Goal: Transaction & Acquisition: Register for event/course

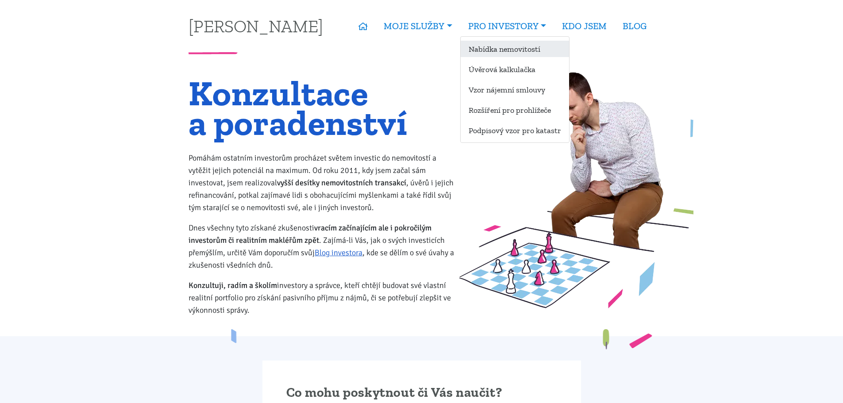
click at [503, 54] on link "Nabídka nemovitostí" at bounding box center [514, 49] width 108 height 16
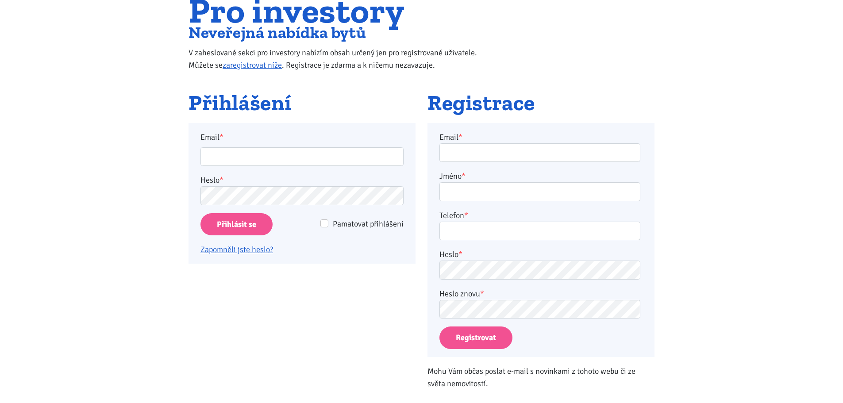
scroll to position [177, 0]
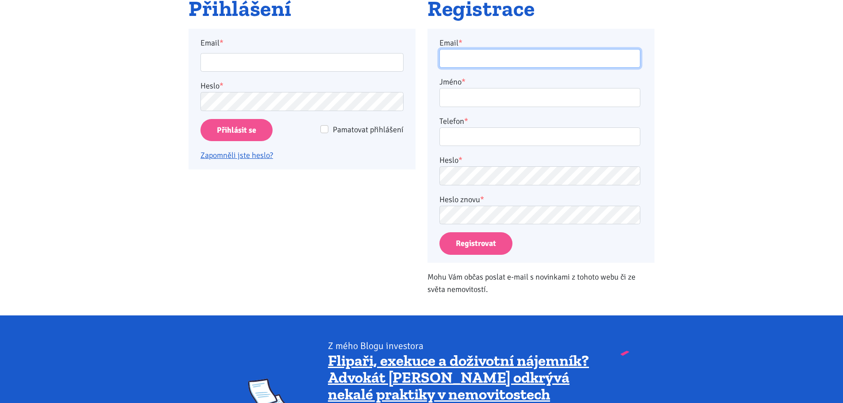
click at [471, 60] on input "Email *" at bounding box center [539, 58] width 201 height 19
type input "patrik.sznapka@seznam.cz"
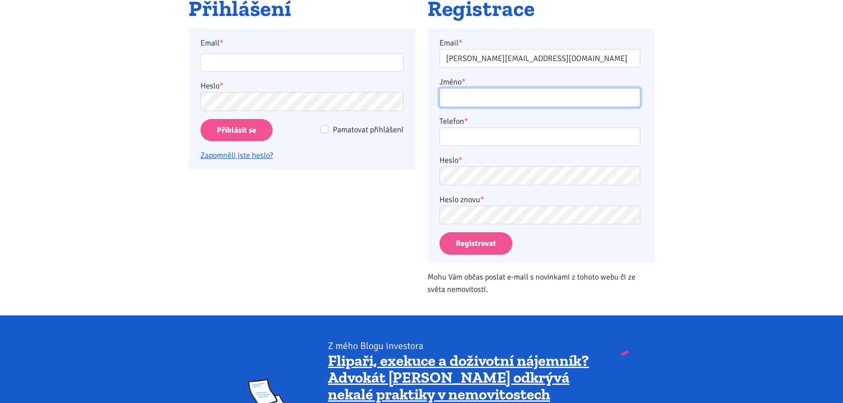
type input "Patrik Sznapka"
type input "730163222"
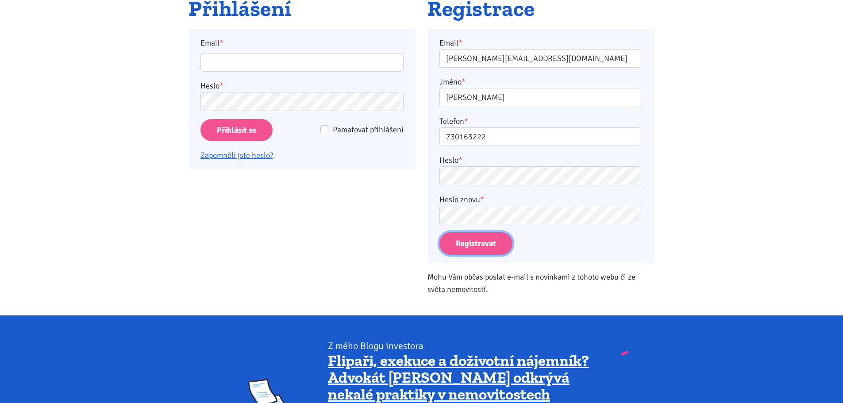
click at [477, 246] on button "Registrovat" at bounding box center [475, 243] width 73 height 23
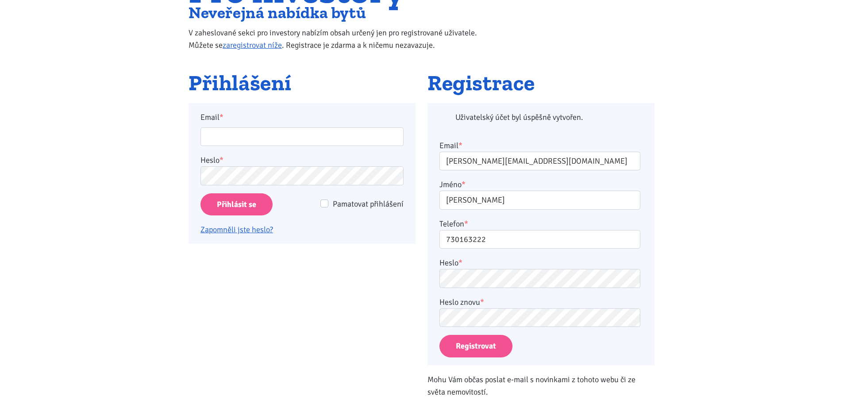
scroll to position [29, 0]
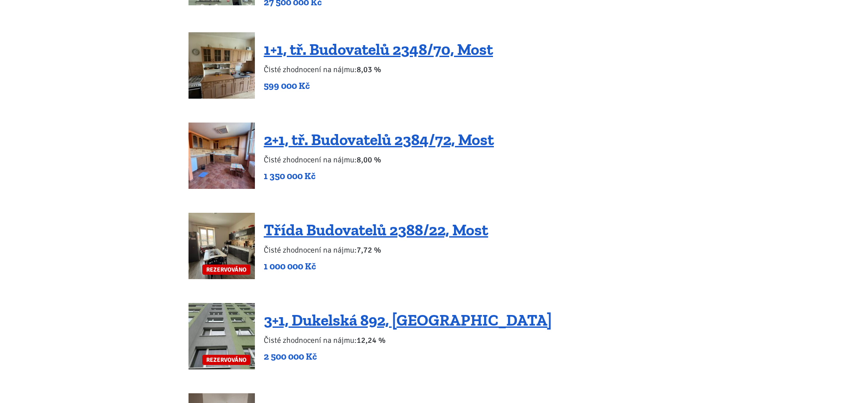
scroll to position [1548, 0]
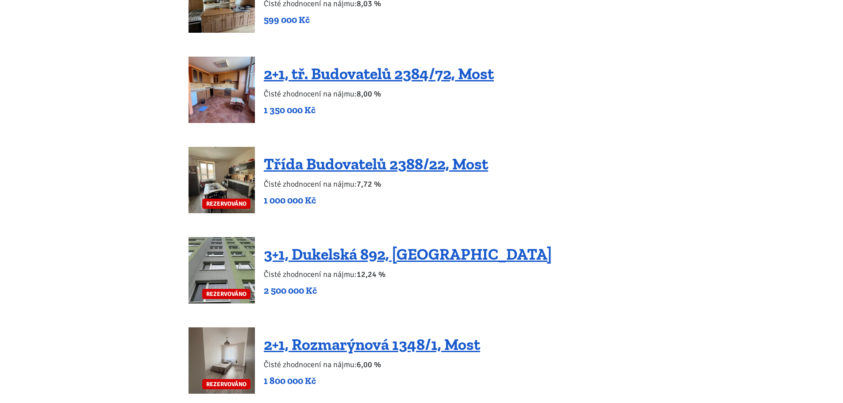
drag, startPoint x: 369, startPoint y: 234, endPoint x: 596, endPoint y: 284, distance: 232.2
click at [596, 284] on div "REZERVOVÁNO 3+1, Dukelská 892, Podbořany Čisté zhodnocení na nájmu: 12,24 % 2 5…" at bounding box center [421, 270] width 466 height 66
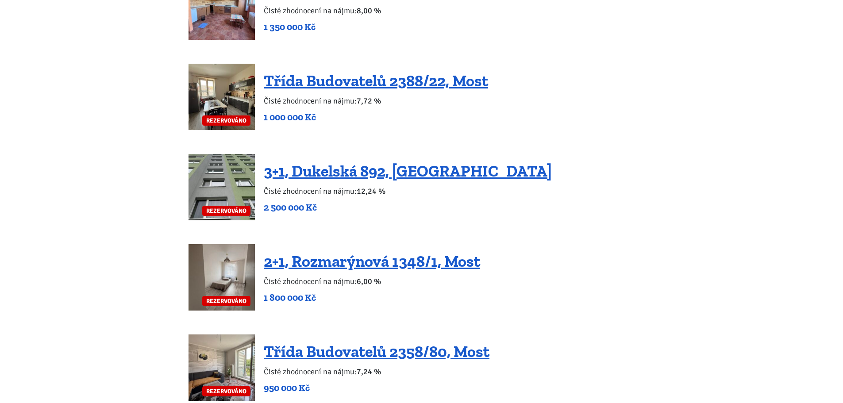
scroll to position [1637, 0]
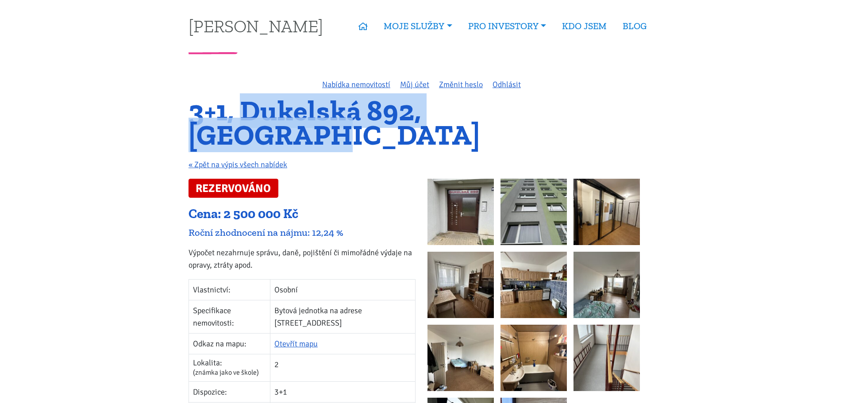
drag, startPoint x: 245, startPoint y: 111, endPoint x: 565, endPoint y: 108, distance: 320.7
click at [565, 108] on h1 "3+1, Dukelská 892, Podbořany" at bounding box center [421, 123] width 466 height 48
copy h1 "Dukelská 892, Podbořany"
